Goal: Information Seeking & Learning: Find specific fact

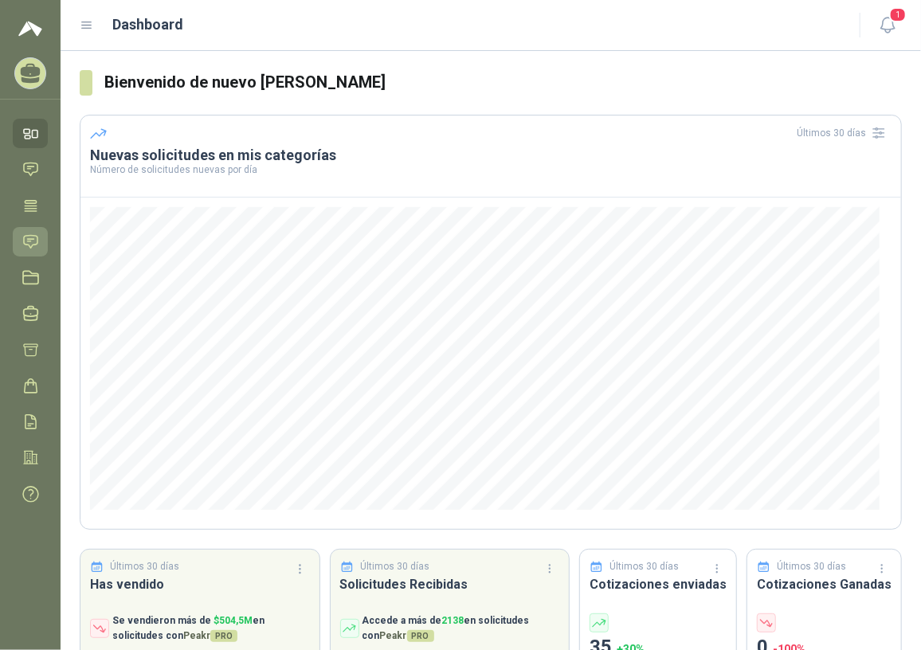
click at [33, 233] on icon at bounding box center [30, 241] width 17 height 17
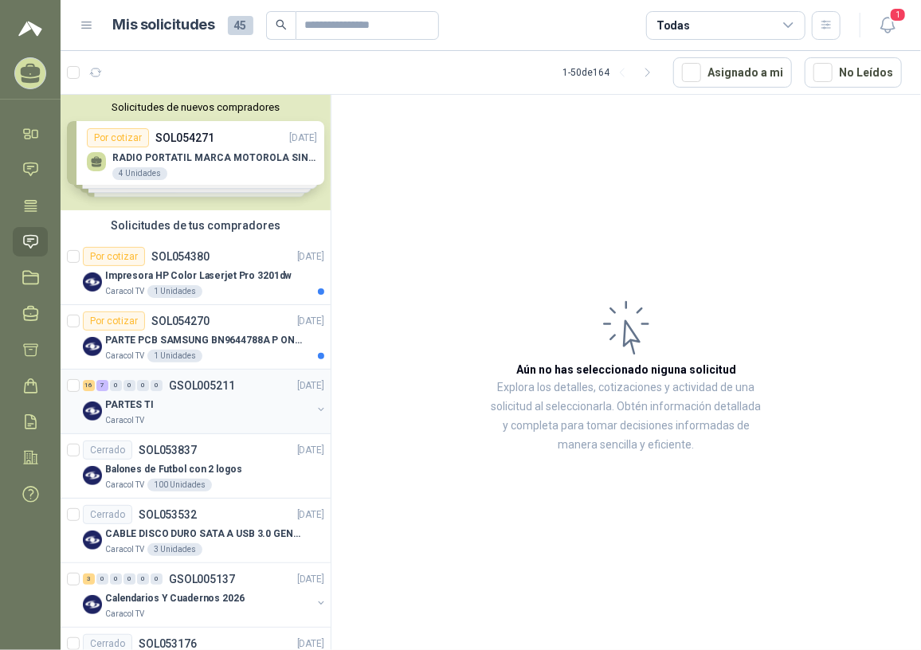
click at [178, 411] on div "PARTES TI" at bounding box center [208, 404] width 206 height 19
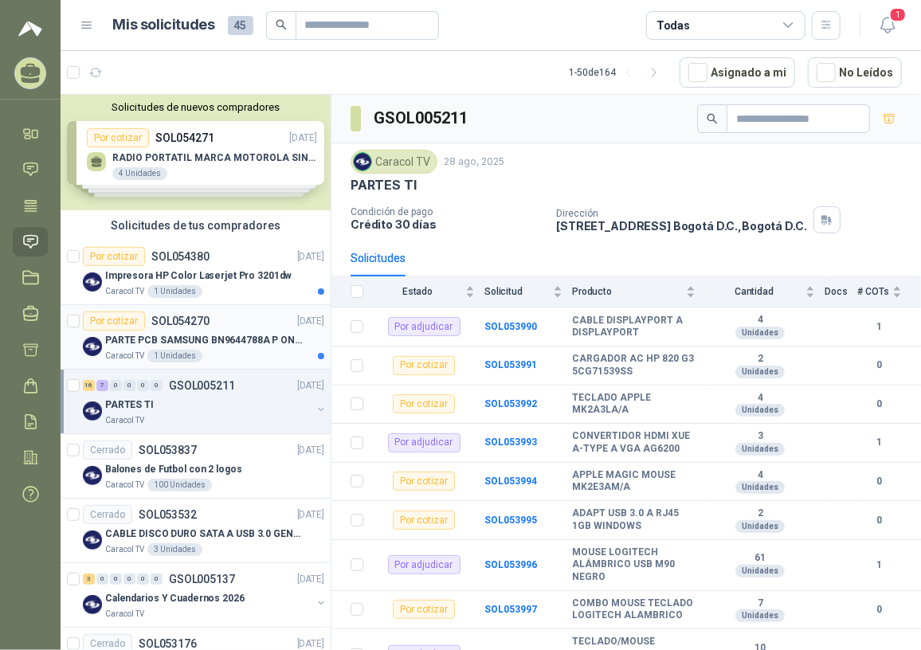
click at [221, 342] on p "PARTE PCB SAMSUNG BN9644788A P ONECONNE" at bounding box center [204, 340] width 198 height 15
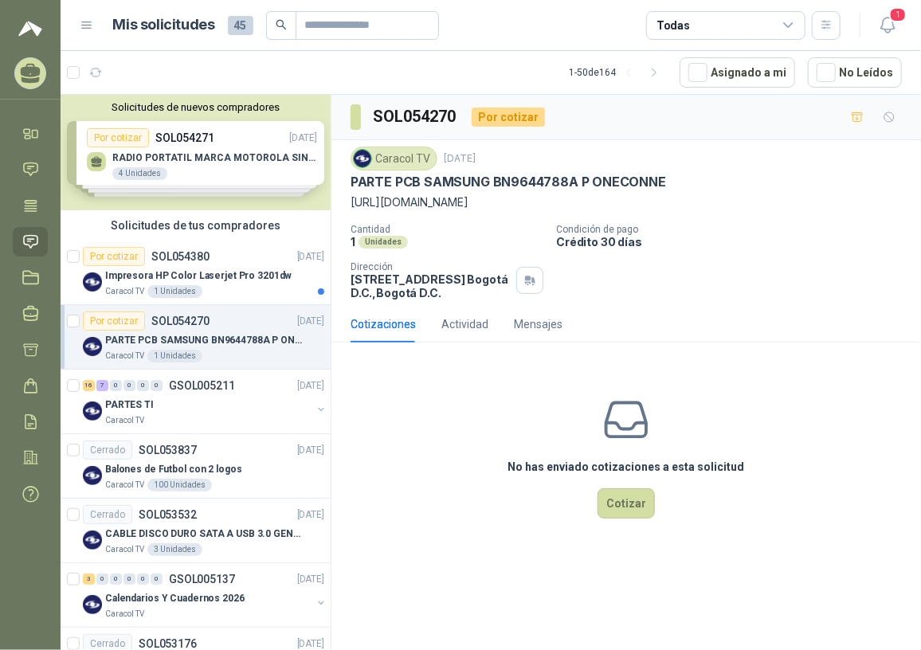
drag, startPoint x: 350, startPoint y: 200, endPoint x: 640, endPoint y: 201, distance: 290.7
click at [640, 201] on p "[URL][DOMAIN_NAME]" at bounding box center [625, 203] width 551 height 18
copy p "[URL][DOMAIN_NAME]"
click at [573, 363] on div "No has enviado cotizaciones a esta solicitud Cotizar" at bounding box center [625, 456] width 589 height 203
drag, startPoint x: 351, startPoint y: 179, endPoint x: 673, endPoint y: 174, distance: 321.8
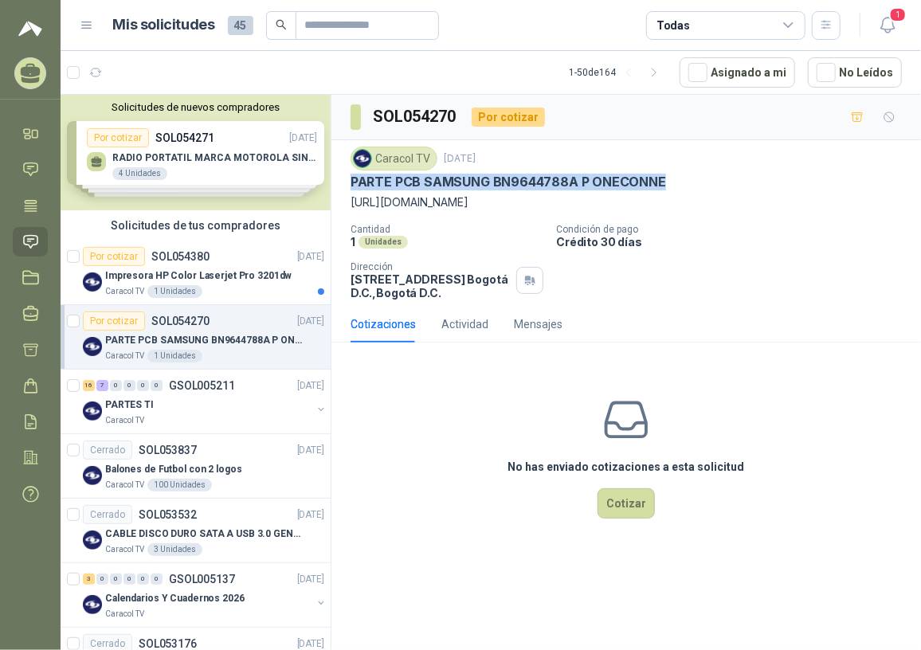
click at [673, 174] on div "PARTE PCB SAMSUNG BN9644788A P ONECONNE" at bounding box center [625, 182] width 551 height 17
copy p "PARTE PCB SAMSUNG BN9644788A P ONECONNE"
click at [211, 283] on div "Impresora HP Color Laserjet Pro 3201dw" at bounding box center [214, 275] width 219 height 19
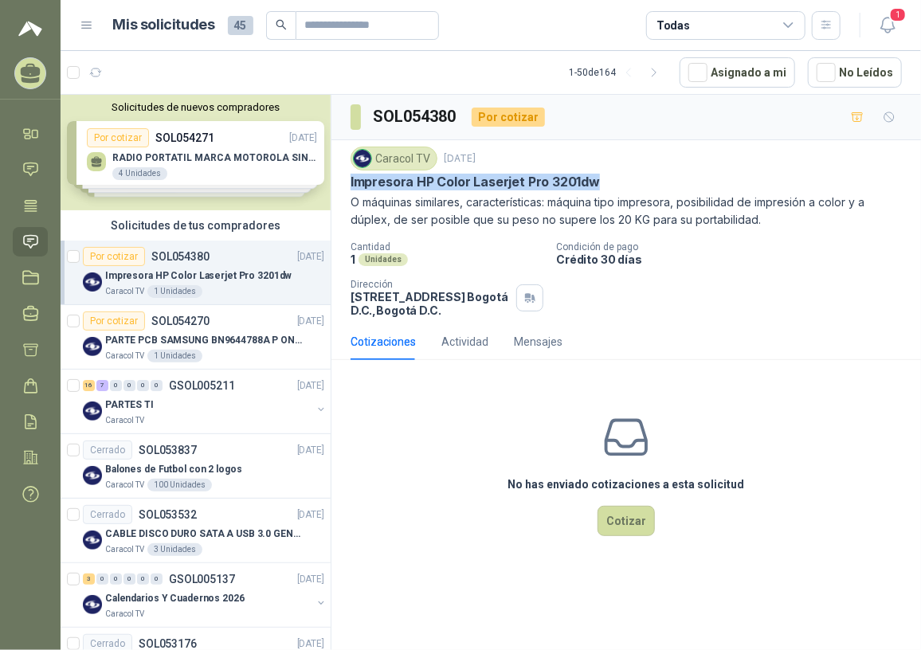
drag, startPoint x: 347, startPoint y: 179, endPoint x: 615, endPoint y: 190, distance: 267.8
click at [615, 190] on div "Caracol TV [DATE] Impresora HP Color Laserjet Pro 3201dw O máquinas similares, …" at bounding box center [625, 231] width 589 height 183
copy p "Impresora HP Color Laserjet Pro 3201dw"
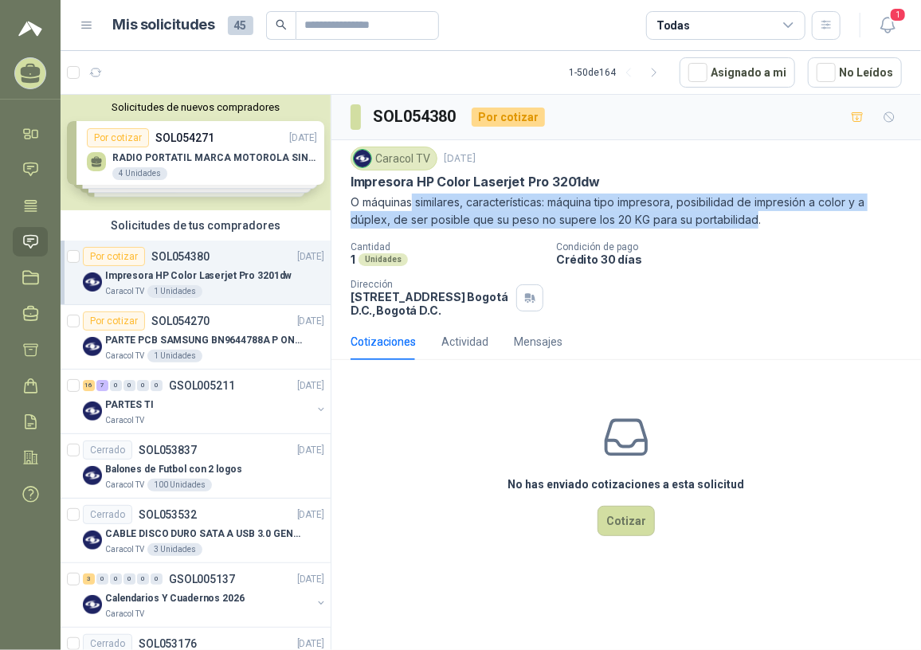
drag, startPoint x: 413, startPoint y: 202, endPoint x: 751, endPoint y: 225, distance: 338.4
click at [751, 225] on p "O máquinas similares, características: máquina tipo impresora, posibilidad de i…" at bounding box center [625, 211] width 551 height 35
copy p "similares, características: máquina tipo impresora, posibilidad de impresión a …"
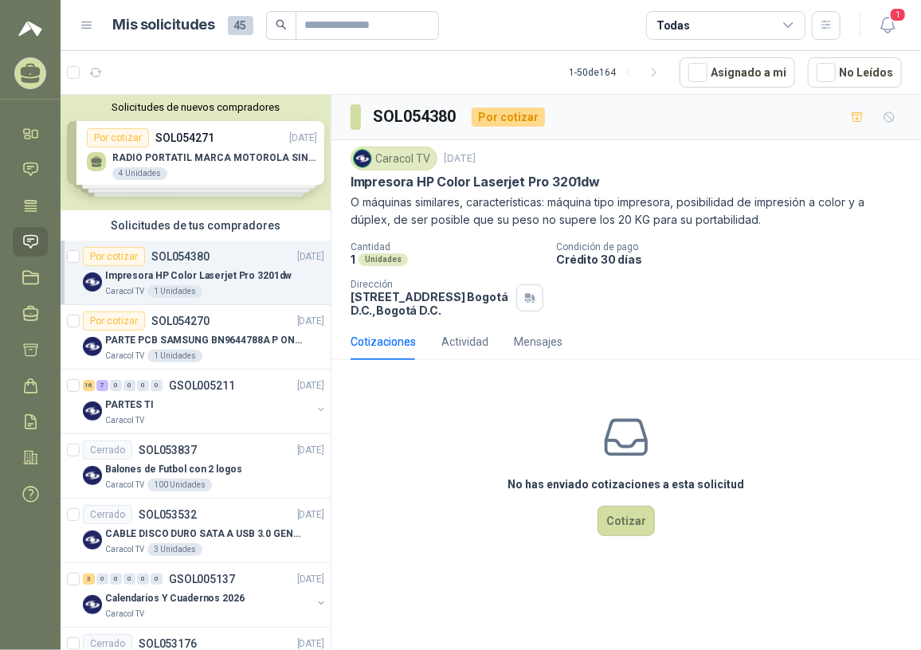
click at [406, 201] on p "O máquinas similares, características: máquina tipo impresora, posibilidad de i…" at bounding box center [625, 211] width 551 height 35
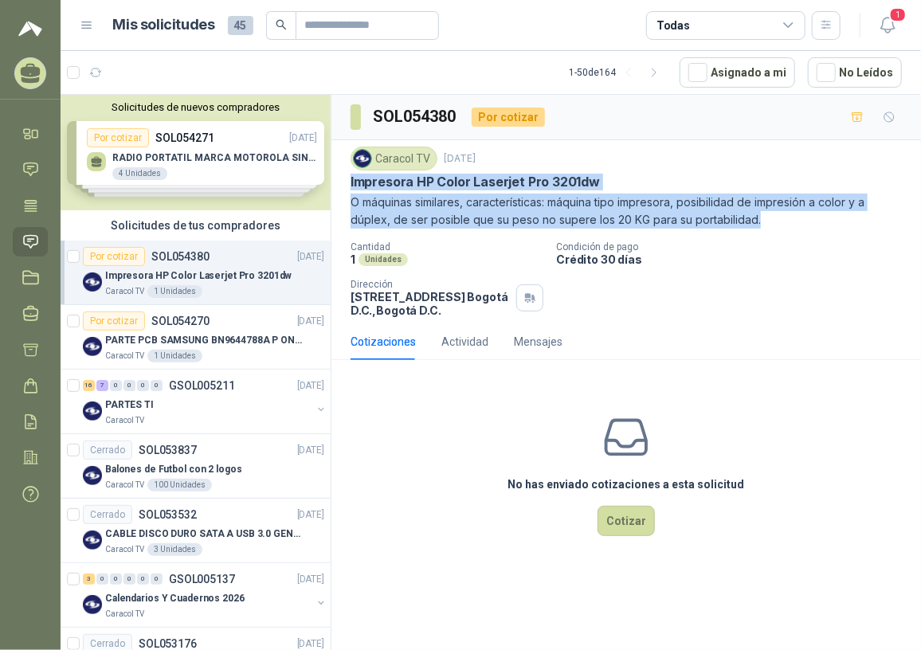
drag, startPoint x: 348, startPoint y: 179, endPoint x: 769, endPoint y: 229, distance: 424.2
click at [769, 229] on div "Caracol TV [DATE] Impresora HP Color Laserjet Pro 3201dw O máquinas similares, …" at bounding box center [625, 231] width 589 height 183
copy div "Impresora HP Color Laserjet Pro 3201dw O máquinas similares, características: m…"
